Goal: Task Accomplishment & Management: Use online tool/utility

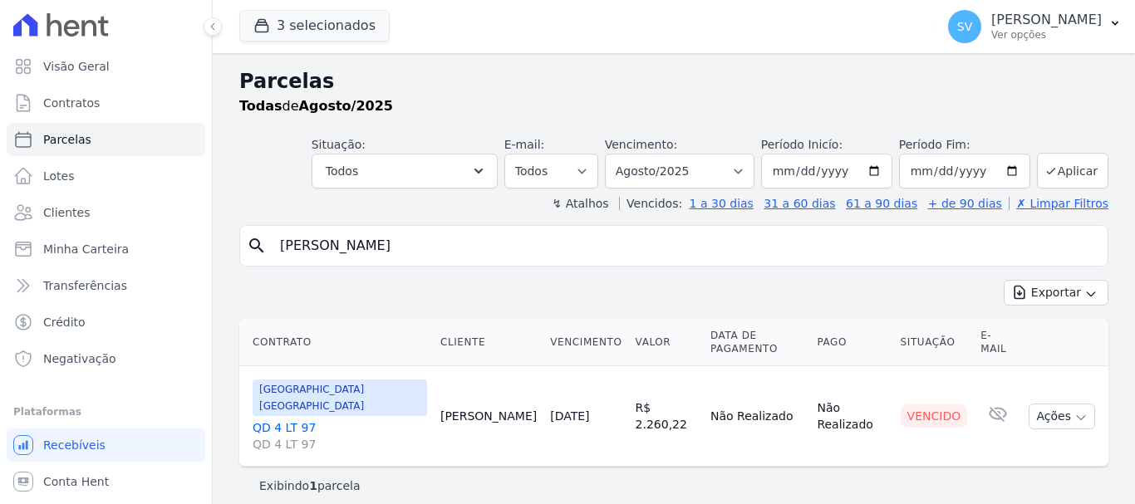
select select
click at [948, 22] on div "SV SHIRLEY VANESSA SOUSA ALVES Ver opções" at bounding box center [1025, 26] width 154 height 33
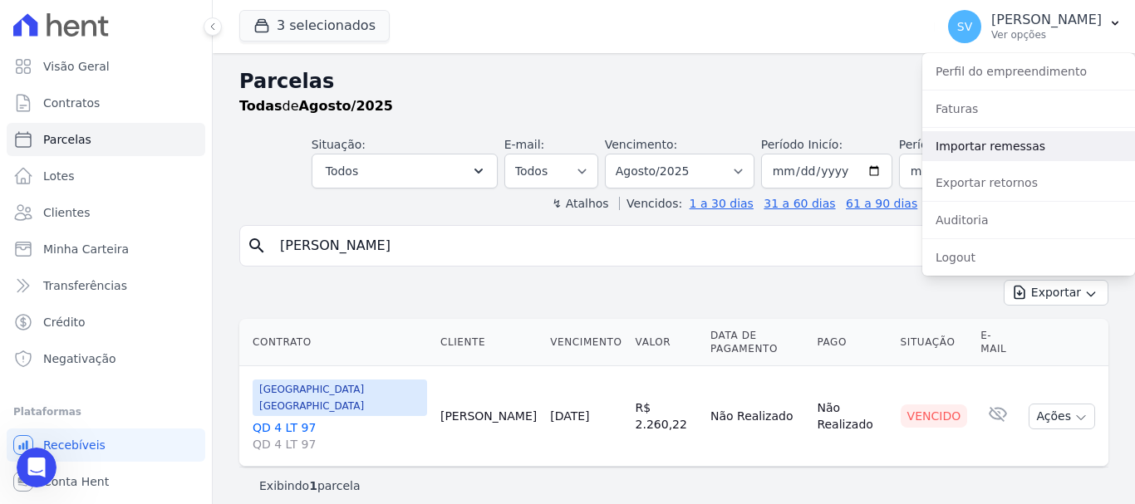
click at [982, 147] on link "Importar remessas" at bounding box center [1028, 146] width 213 height 30
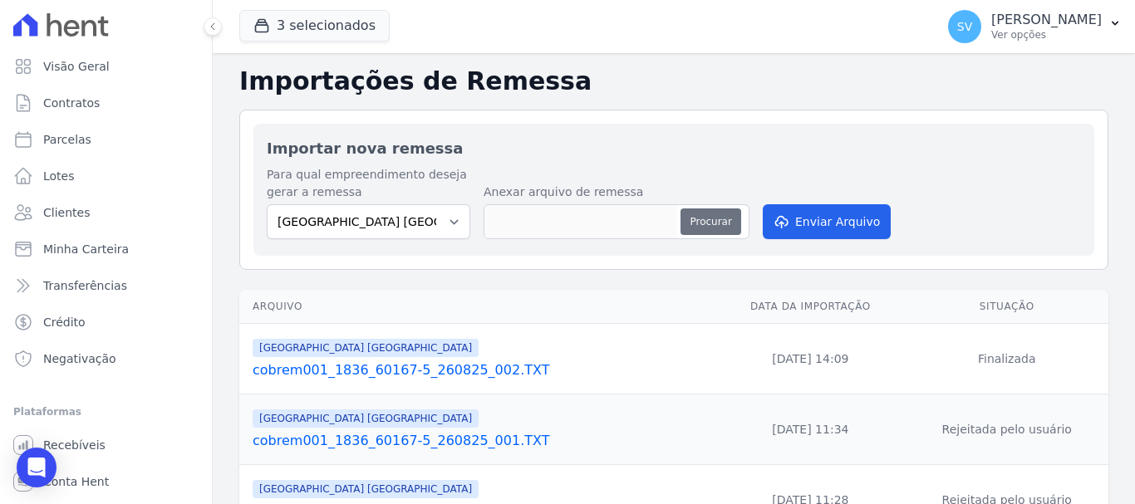
click at [704, 219] on button "Procurar" at bounding box center [710, 221] width 60 height 27
click at [322, 27] on button "3 selecionados" at bounding box center [314, 26] width 150 height 32
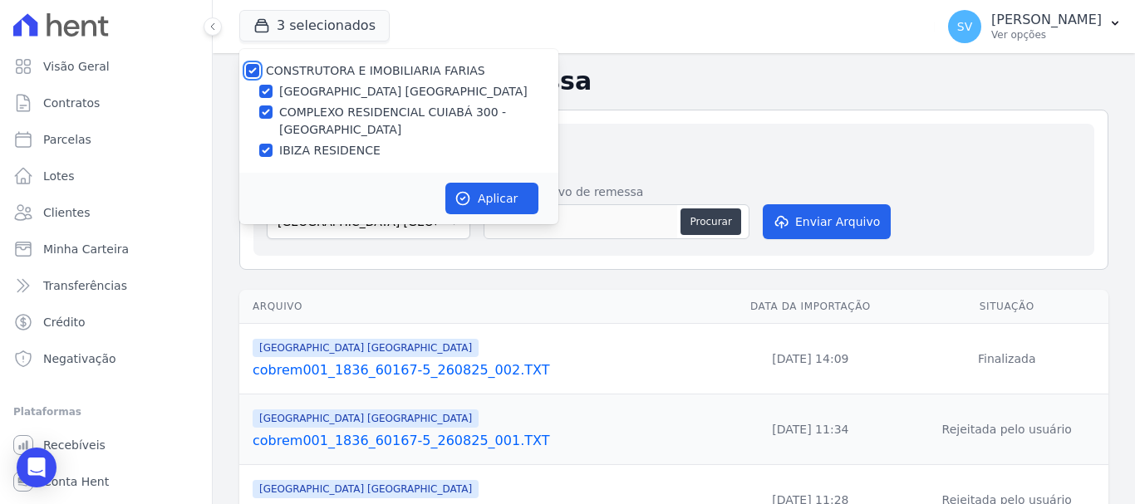
click at [248, 66] on input "CONSTRUTORA E IMOBILIARIA FARIAS" at bounding box center [252, 70] width 13 height 13
checkbox input "false"
click at [271, 147] on input "IBIZA RESIDENCE" at bounding box center [265, 150] width 13 height 13
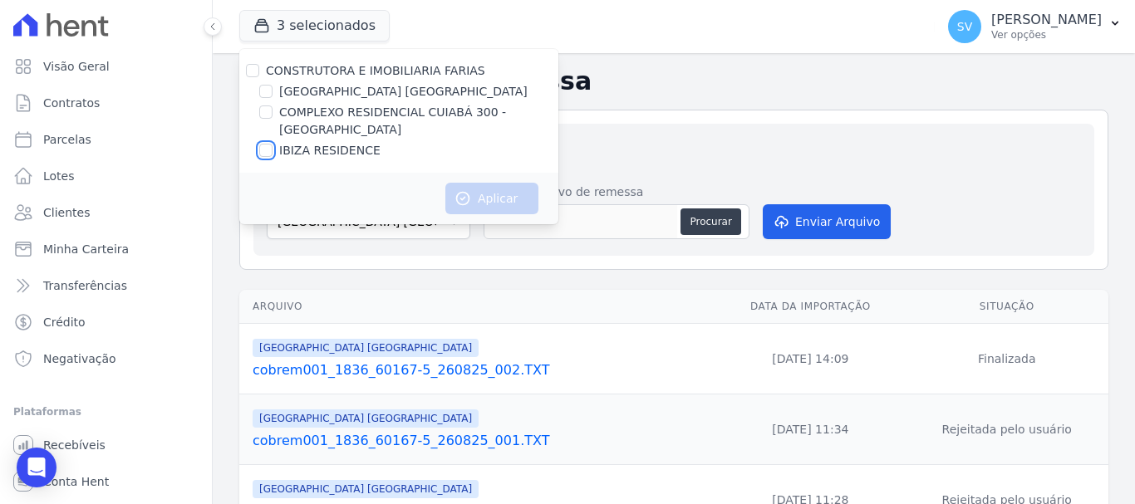
checkbox input "true"
click at [498, 185] on button "Aplicar" at bounding box center [491, 199] width 93 height 32
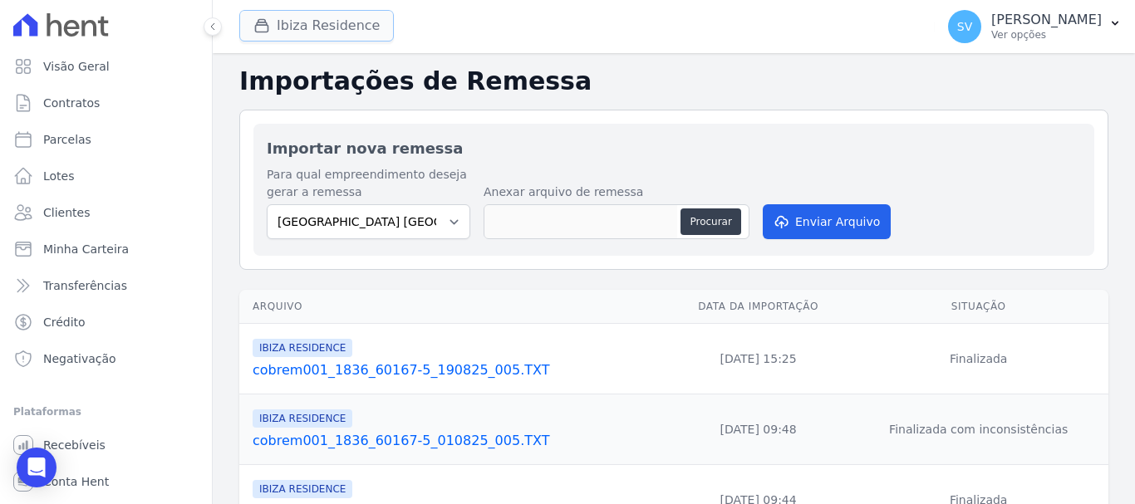
click at [287, 28] on button "Ibiza Residence" at bounding box center [316, 26] width 155 height 32
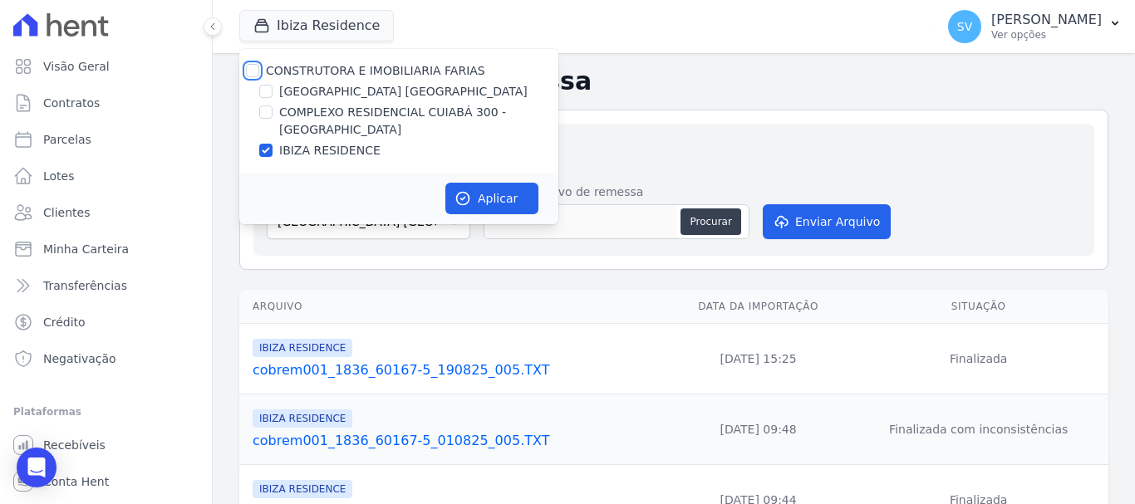
click at [258, 69] on input "CONSTRUTORA E IMOBILIARIA FARIAS" at bounding box center [252, 70] width 13 height 13
checkbox input "true"
drag, startPoint x: 521, startPoint y: 199, endPoint x: 440, endPoint y: 206, distance: 80.8
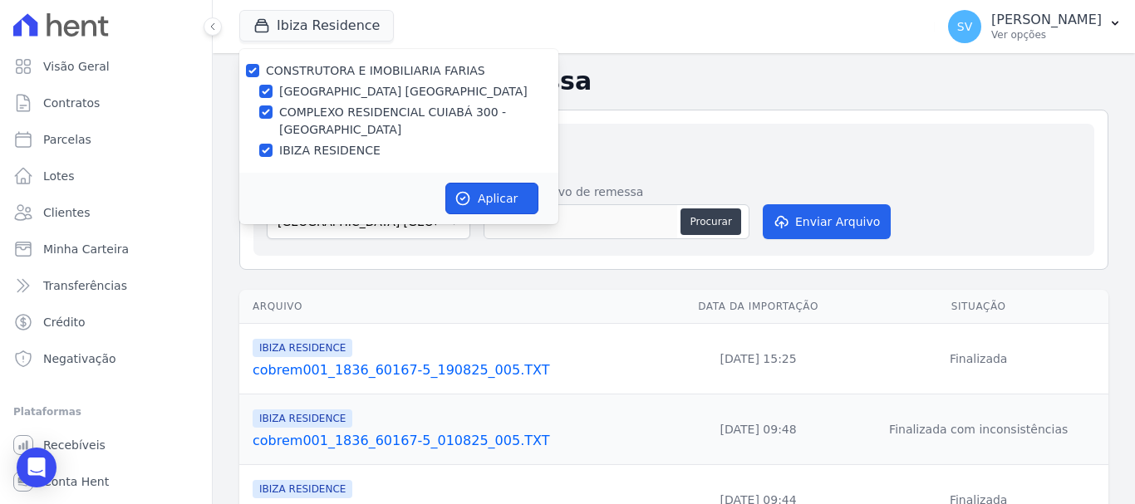
click at [517, 199] on button "Aplicar" at bounding box center [491, 199] width 93 height 32
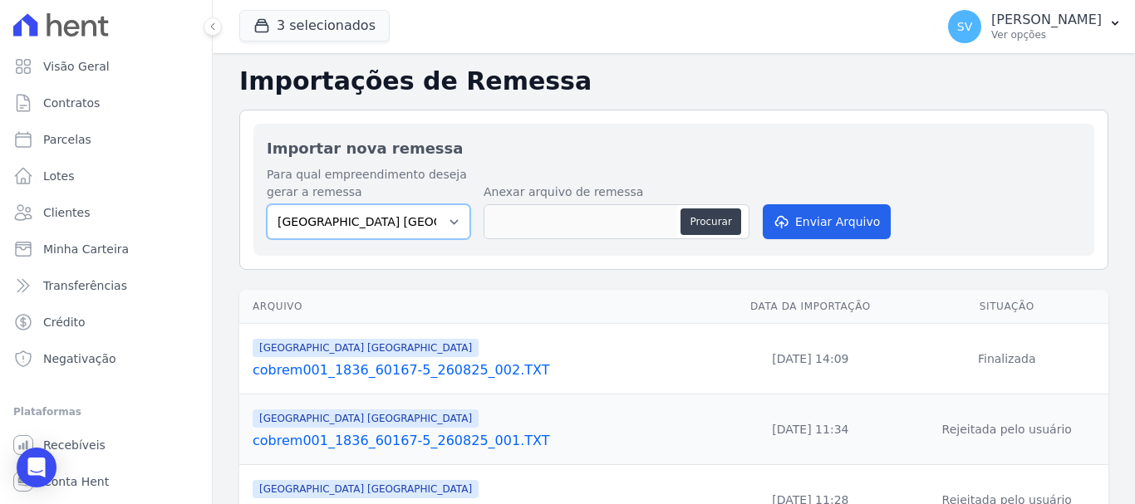
click at [435, 219] on select "BAHAMAS EAST VILLAGE COMPLEXO RESIDENCIAL CUIABÁ 300 - JOÃO DE BARRO IBIZA RESI…" at bounding box center [369, 221] width 204 height 35
select select "73a372cd-5640-41c8-aaea-11bd74619c10"
click at [267, 204] on select "BAHAMAS EAST VILLAGE COMPLEXO RESIDENCIAL CUIABÁ 300 - JOÃO DE BARRO IBIZA RESI…" at bounding box center [369, 221] width 204 height 35
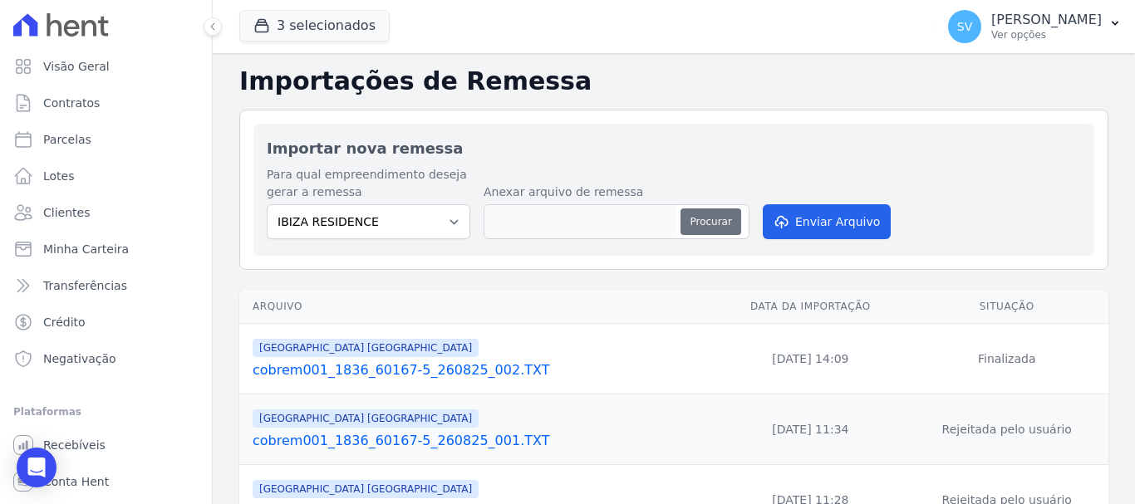
click at [703, 218] on button "Procurar" at bounding box center [710, 221] width 60 height 27
type input "cobrem001_1836_60167-5_260825_004.TXT"
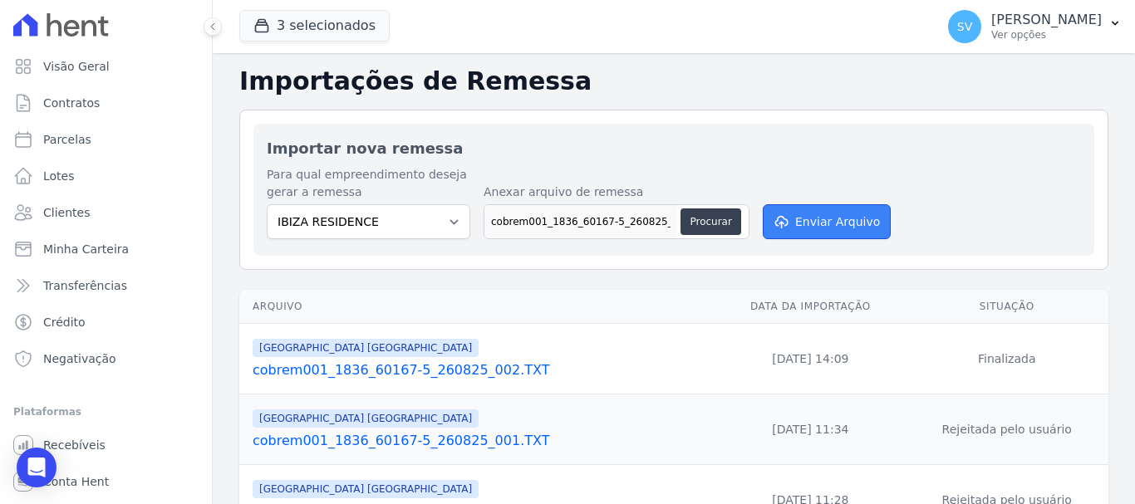
click at [792, 226] on button "Enviar Arquivo" at bounding box center [827, 221] width 128 height 35
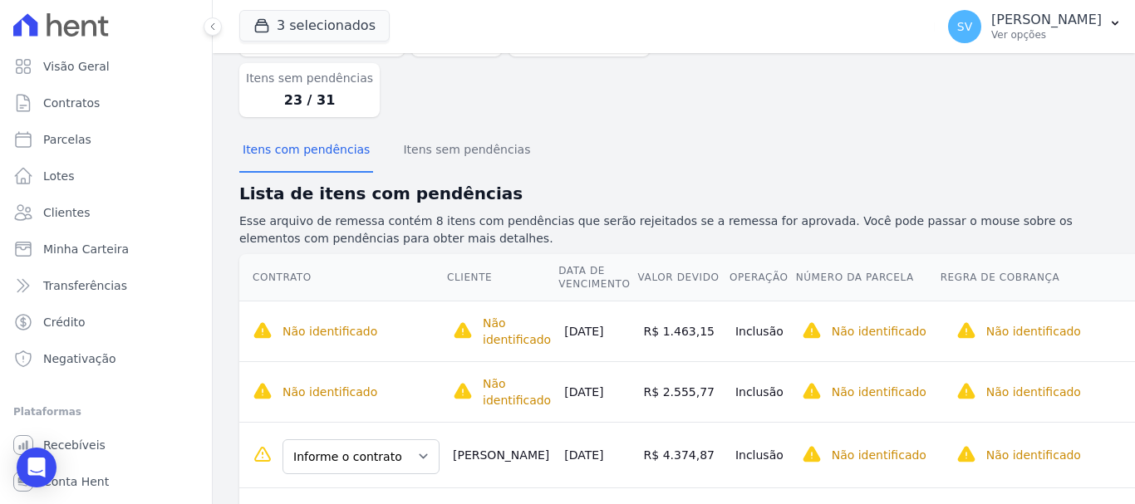
scroll to position [249, 0]
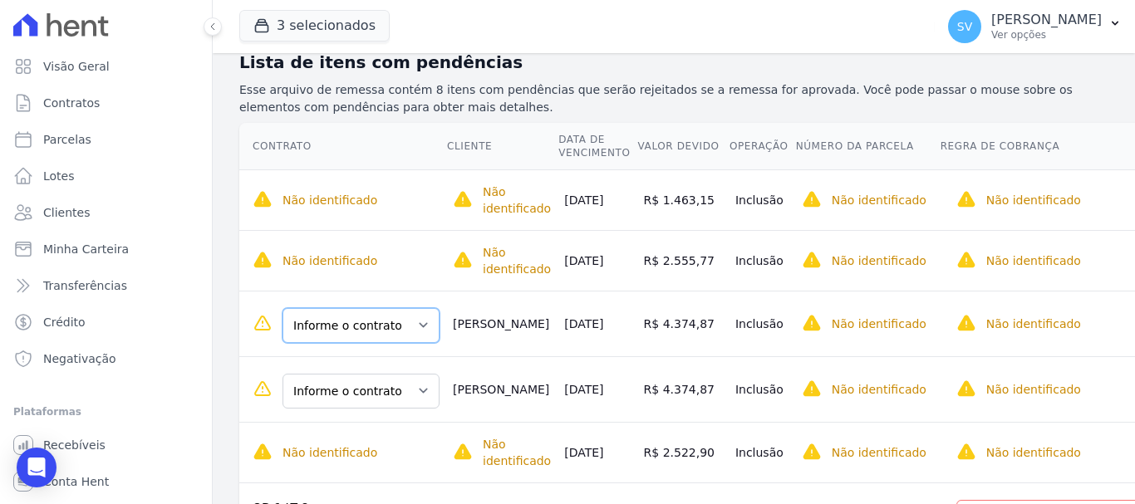
click at [439, 325] on select "Informe o contrato QD 2 LT 38 QD 03 LT 58 [PERSON_NAME]" at bounding box center [360, 325] width 157 height 35
click at [534, 315] on td "[PERSON_NAME]" at bounding box center [501, 324] width 111 height 66
drag, startPoint x: 527, startPoint y: 321, endPoint x: 606, endPoint y: 326, distance: 79.0
click at [557, 326] on td "[PERSON_NAME]" at bounding box center [501, 324] width 111 height 66
copy td "[PERSON_NAME]"
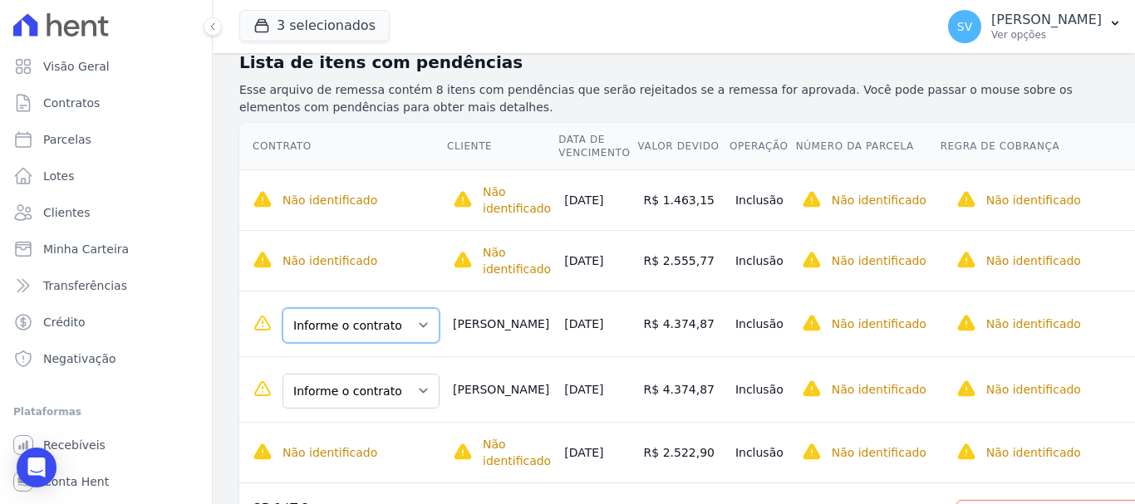
click at [439, 319] on select "Informe o contrato QD 2 LT 38 QD 03 LT 58 [PERSON_NAME]" at bounding box center [360, 325] width 157 height 35
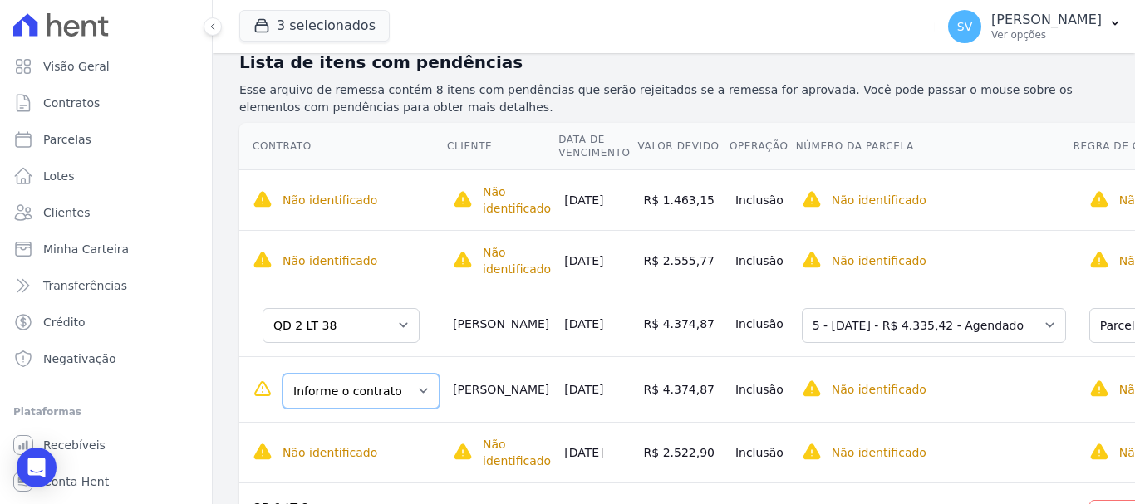
click at [427, 395] on select "Informe o contrato QD 2 LT 38 QD 03 LT 58 [PERSON_NAME]" at bounding box center [360, 391] width 157 height 35
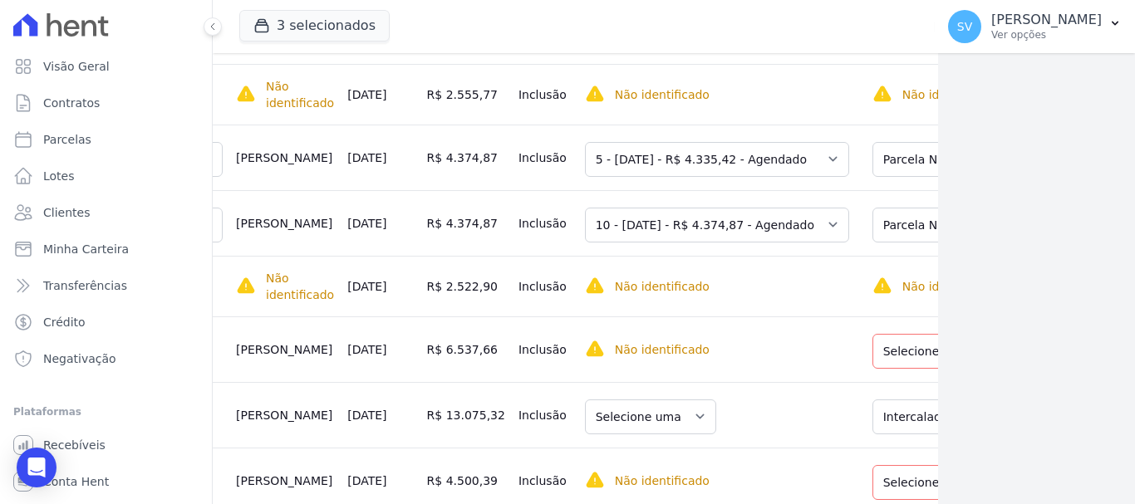
scroll to position [415, 0]
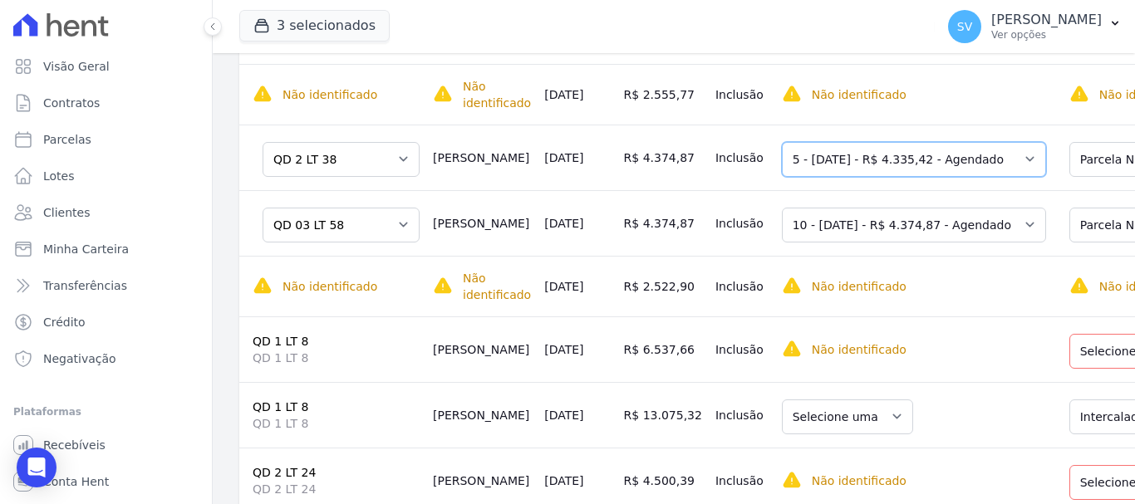
click at [964, 167] on select "Selecione uma 2 - [DATE] - R$ 4.258,74 - Agendado 5 - [DATE] - R$ 4.335,42 - Ag…" at bounding box center [914, 159] width 264 height 35
click at [827, 143] on select "Selecione uma 2 - [DATE] - R$ 4.258,74 - Agendado 5 - [DATE] - R$ 4.335,42 - Ag…" at bounding box center [914, 159] width 264 height 35
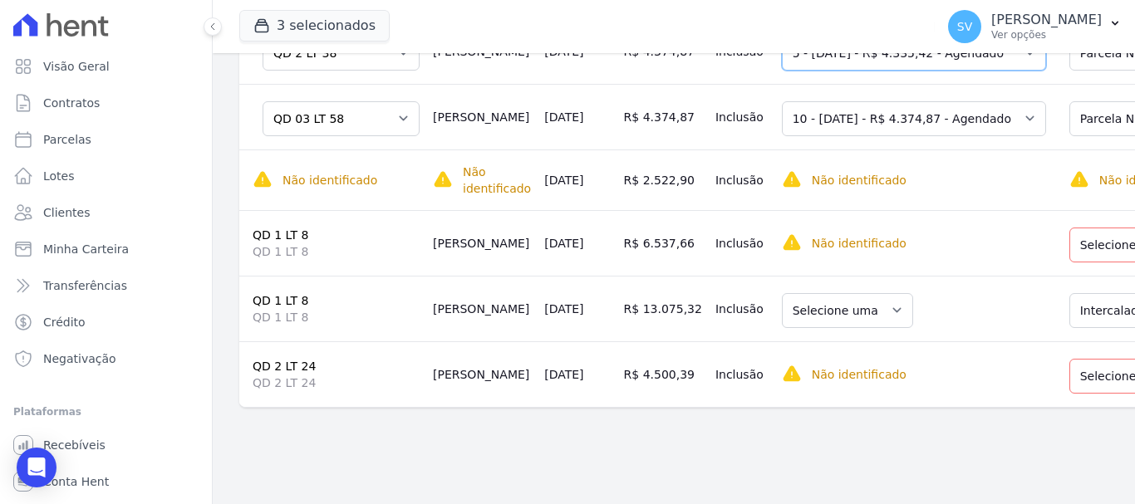
scroll to position [540, 0]
click at [880, 303] on select "Selecione uma" at bounding box center [847, 310] width 131 height 35
click at [887, 297] on select "Selecione uma" at bounding box center [847, 310] width 131 height 35
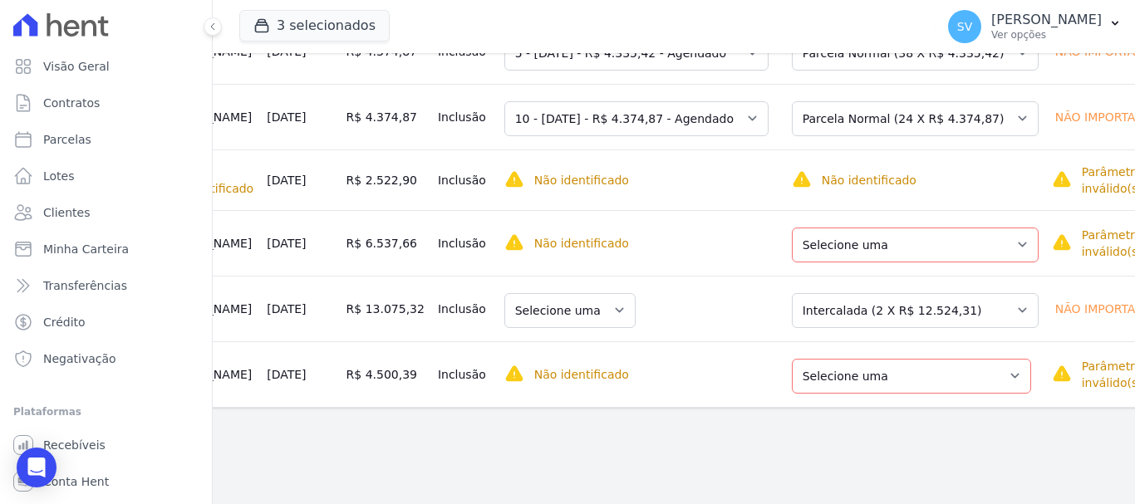
scroll to position [0, 364]
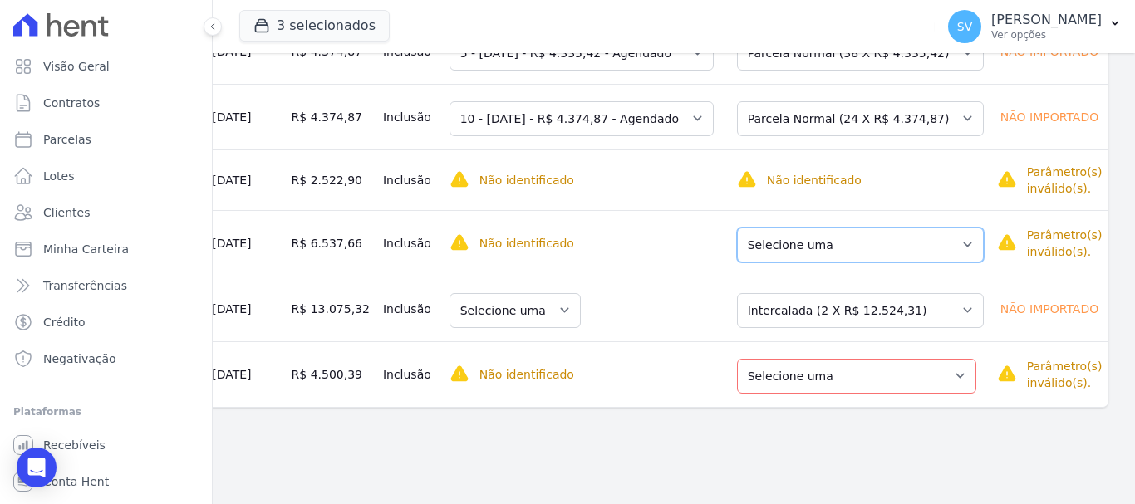
click at [932, 228] on select "Selecione uma Nova Parcela Avulsa Parcela Avulsa Existente Intercalada (2 X R$ …" at bounding box center [860, 245] width 247 height 35
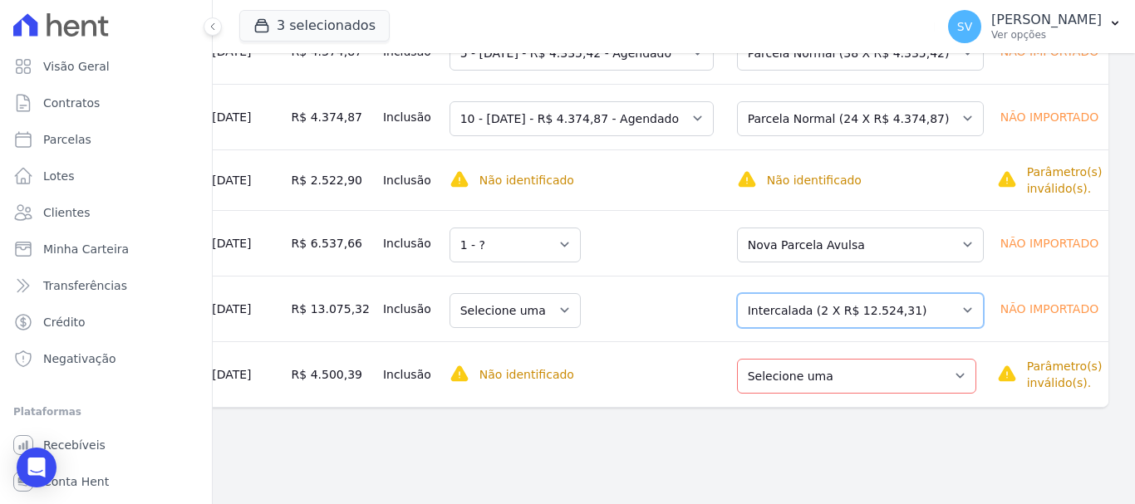
click at [932, 293] on select "Selecione uma Nova Parcela Avulsa Parcela Avulsa Existente Intercalada (2 X R$ …" at bounding box center [860, 310] width 247 height 35
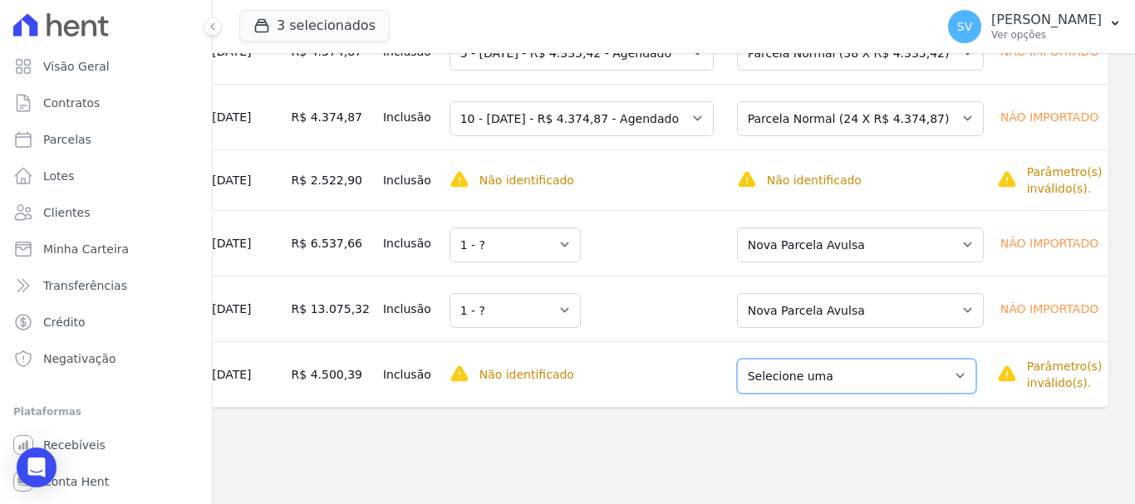
click at [904, 361] on select "Selecione uma Nova Parcela Avulsa Parcela Avulsa Existente Parcela Normal (7 X …" at bounding box center [856, 376] width 239 height 35
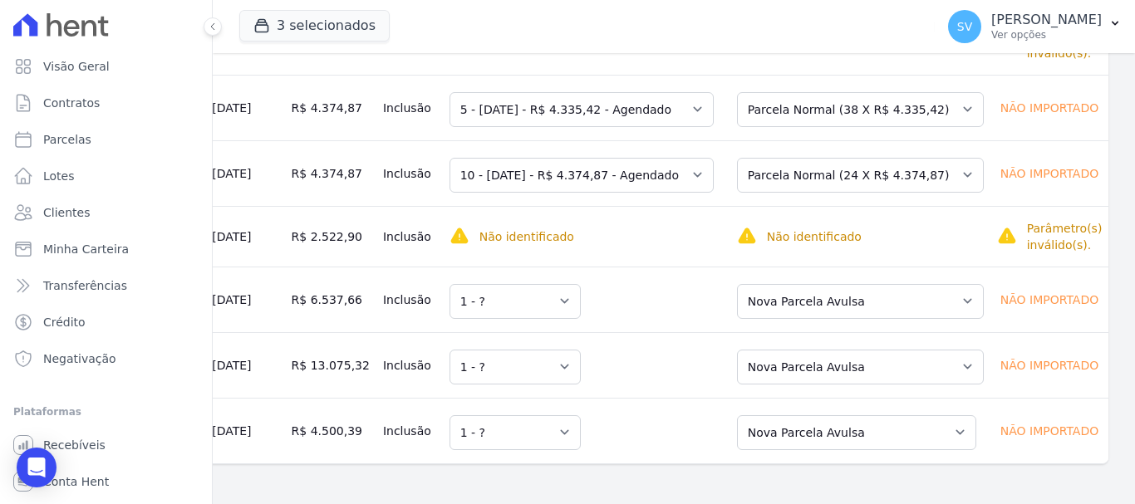
click at [950, 294] on td "Selecione uma Nova Parcela Avulsa Parcela Avulsa Existente Intercalada (2 X R$ …" at bounding box center [855, 300] width 270 height 66
click at [939, 284] on select "Selecione uma Nova Parcela Avulsa Parcela Avulsa Existente Intercalada (2 X R$ …" at bounding box center [860, 301] width 247 height 35
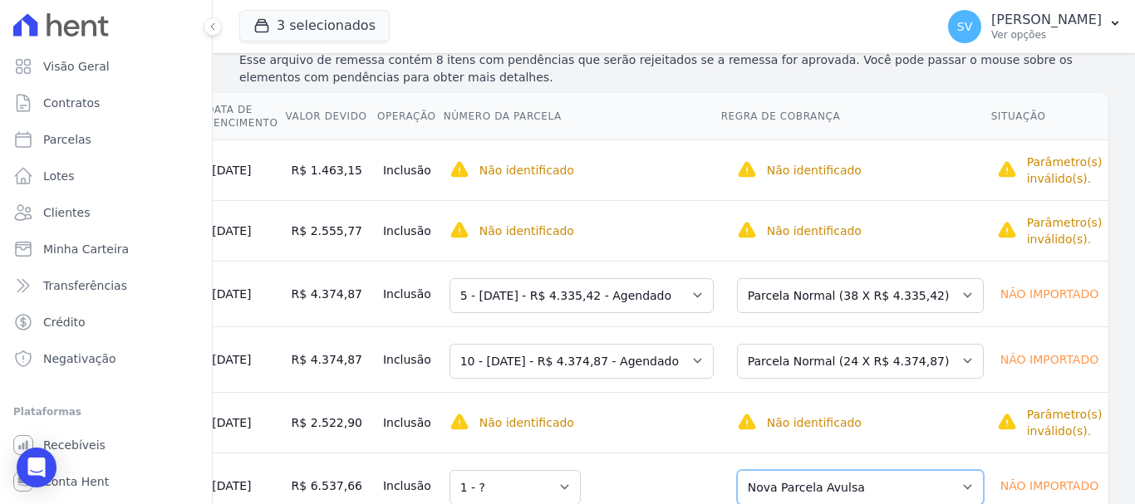
scroll to position [416, 0]
